Goal: Information Seeking & Learning: Learn about a topic

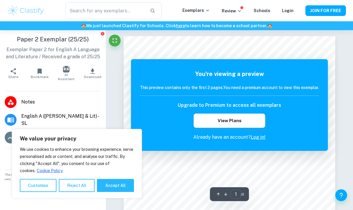
click at [65, 16] on input "text" at bounding box center [105, 10] width 80 height 17
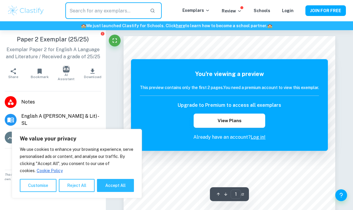
click at [27, 19] on div "​ Exemplars Review Schools Login JOIN FOR FREE" at bounding box center [176, 10] width 353 height 21
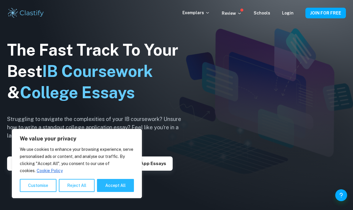
click at [32, 188] on button "Customise" at bounding box center [38, 185] width 37 height 13
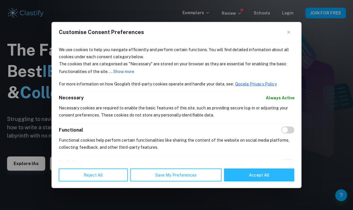
click at [23, 134] on div at bounding box center [176, 105] width 353 height 210
click at [75, 181] on button "Reject All" at bounding box center [93, 174] width 69 height 13
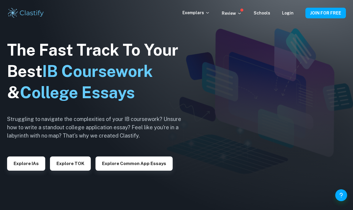
click at [19, 171] on button "Explore IAs" at bounding box center [26, 163] width 38 height 14
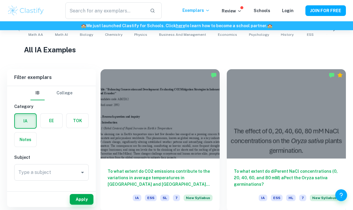
scroll to position [147, 0]
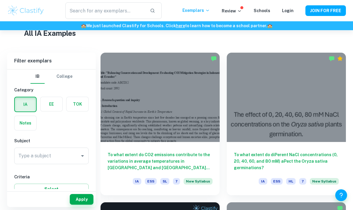
click at [37, 159] on input "Type a subject" at bounding box center [47, 155] width 60 height 11
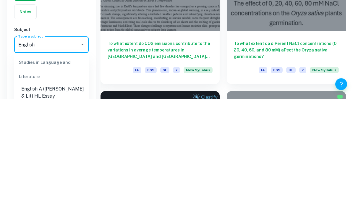
type input "English"
